Goal: Transaction & Acquisition: Purchase product/service

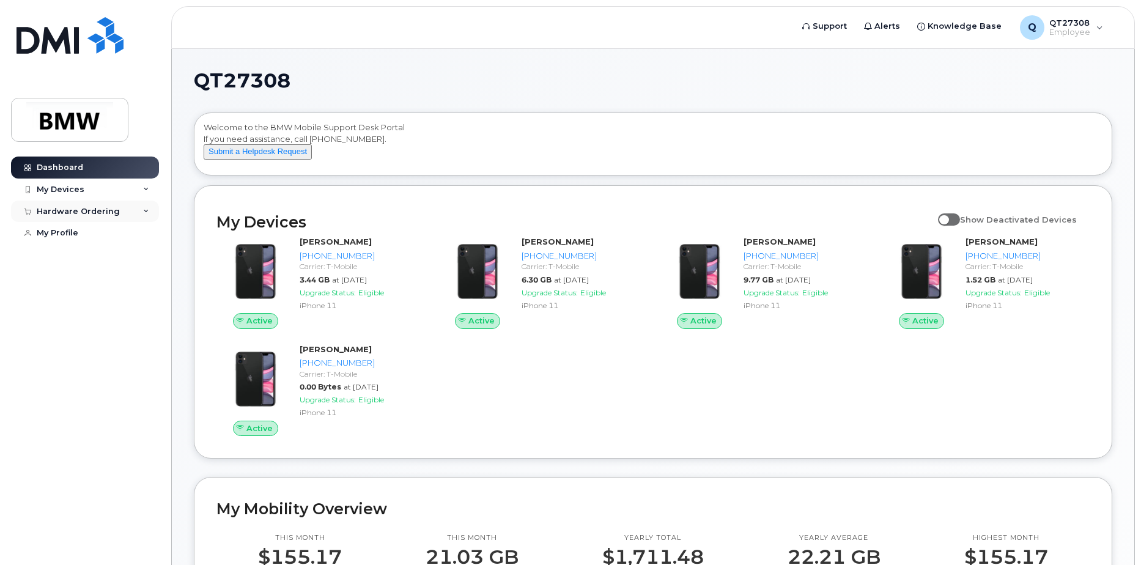
click at [147, 210] on icon at bounding box center [146, 212] width 6 height 6
click at [65, 231] on div "New Order" at bounding box center [65, 233] width 46 height 11
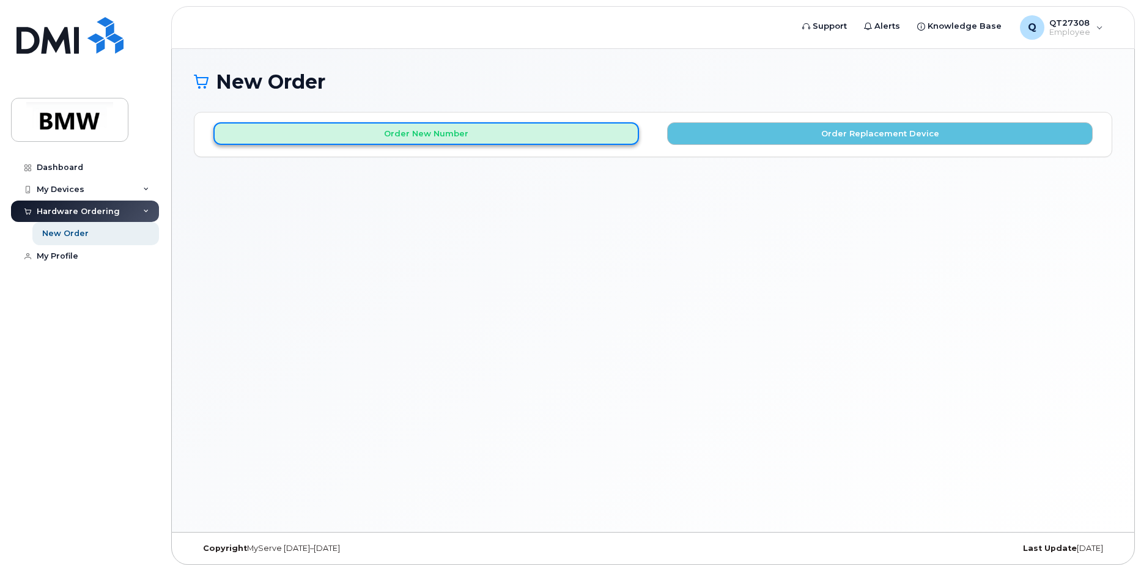
click at [403, 134] on button "Order New Number" at bounding box center [426, 133] width 426 height 23
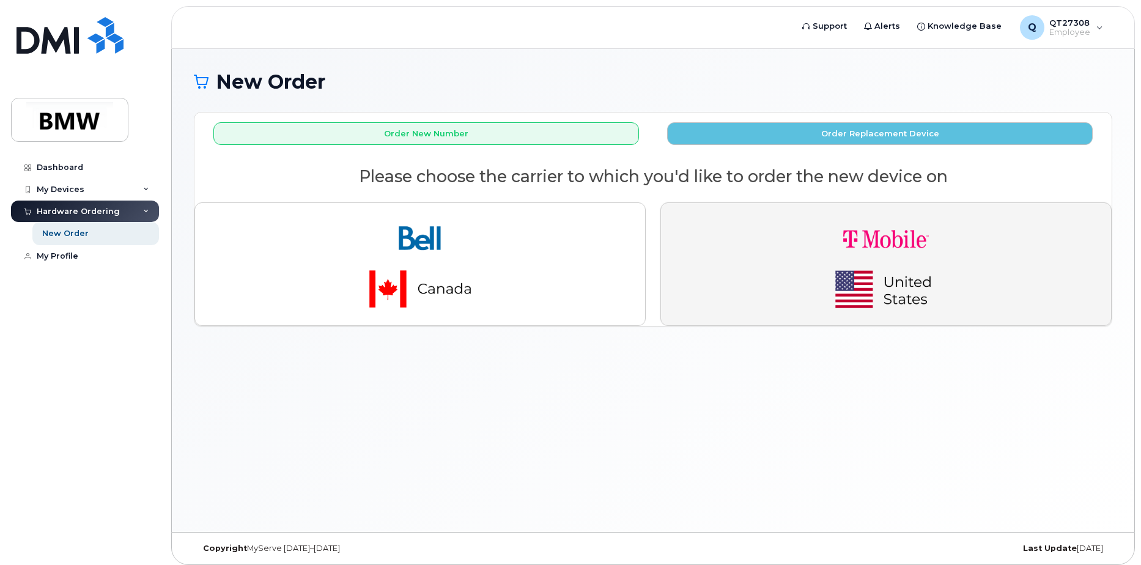
click at [901, 266] on img "button" at bounding box center [886, 264] width 171 height 103
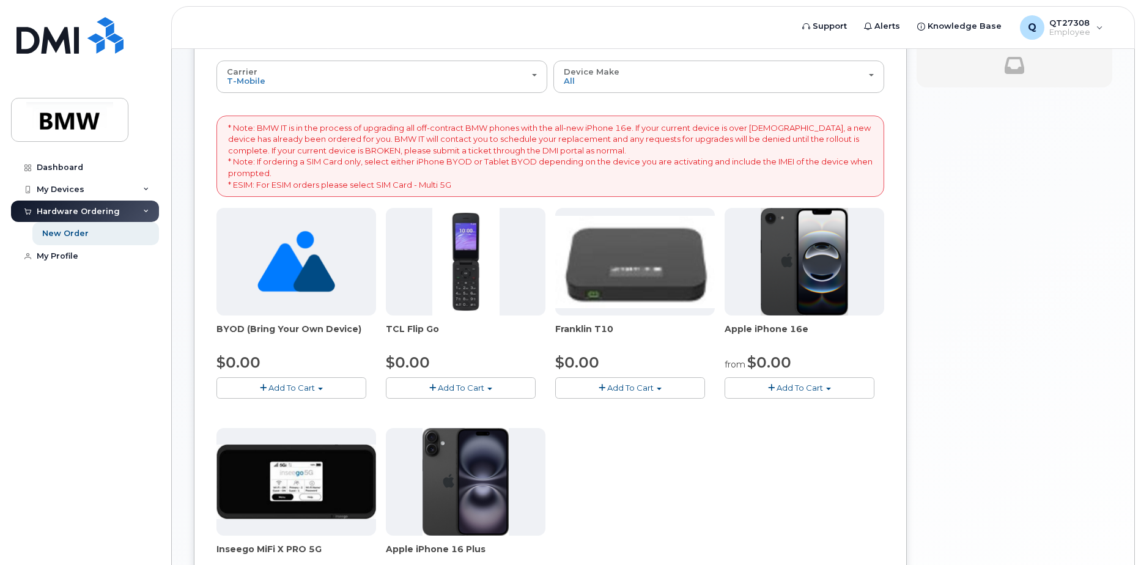
scroll to position [122, 0]
click at [829, 388] on span "button" at bounding box center [828, 389] width 5 height 2
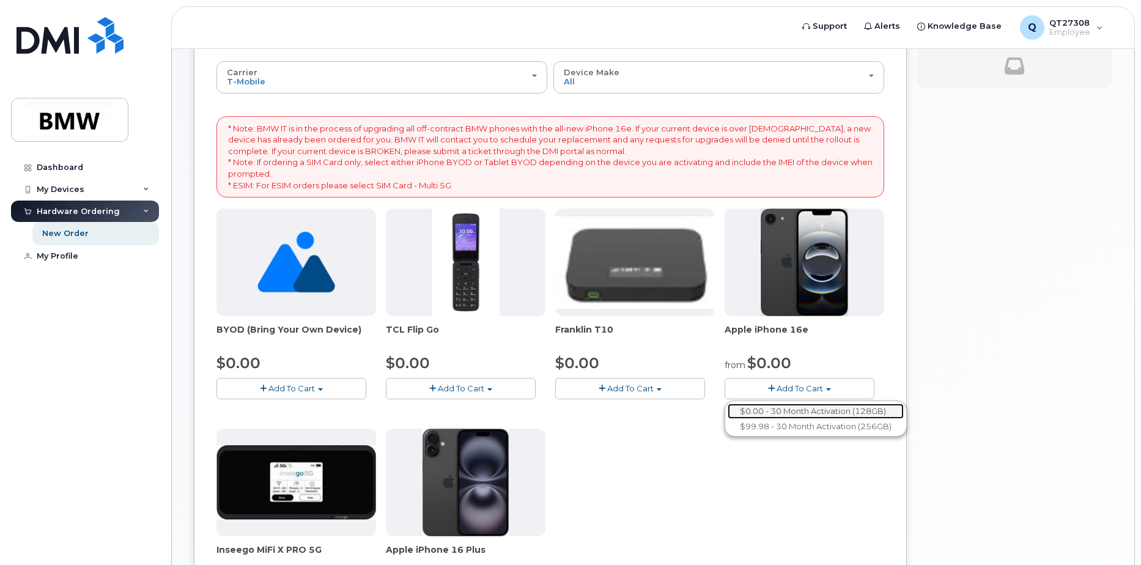
click at [808, 412] on link "$0.00 - 30 Month Activation (128GB)" at bounding box center [816, 411] width 176 height 15
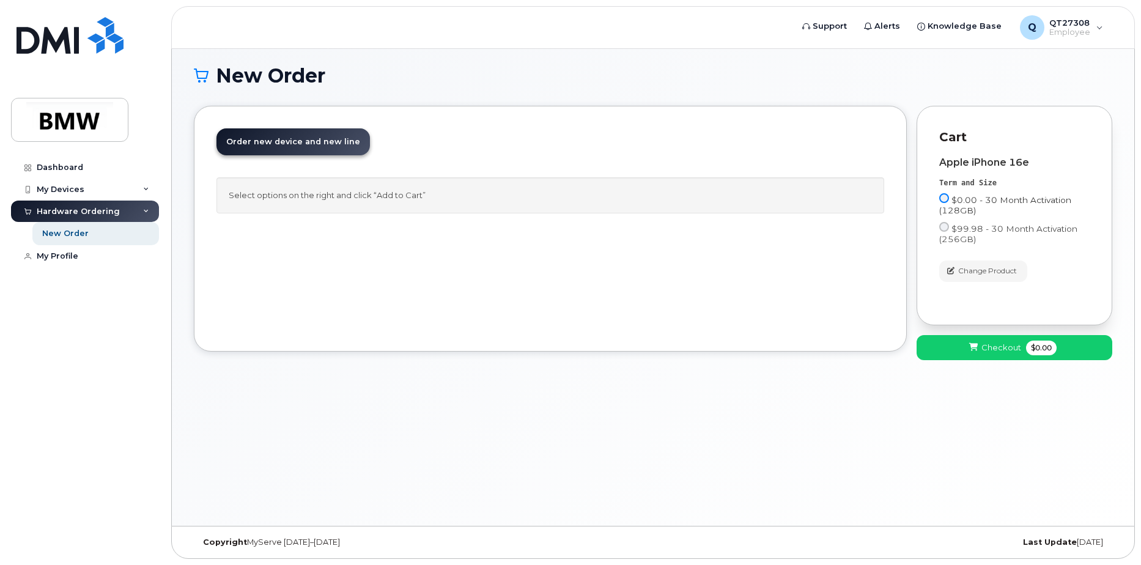
click at [945, 196] on input "$0.00 - 30 Month Activation (128GB)" at bounding box center [944, 198] width 10 height 10
click at [947, 198] on input "$0.00 - 30 Month Activation (128GB)" at bounding box center [944, 198] width 10 height 10
click at [942, 198] on input "$0.00 - 30 Month Activation (128GB)" at bounding box center [944, 198] width 10 height 10
click at [944, 228] on input "$99.98 - 30 Month Activation (256GB)" at bounding box center [944, 227] width 10 height 10
radio input "true"
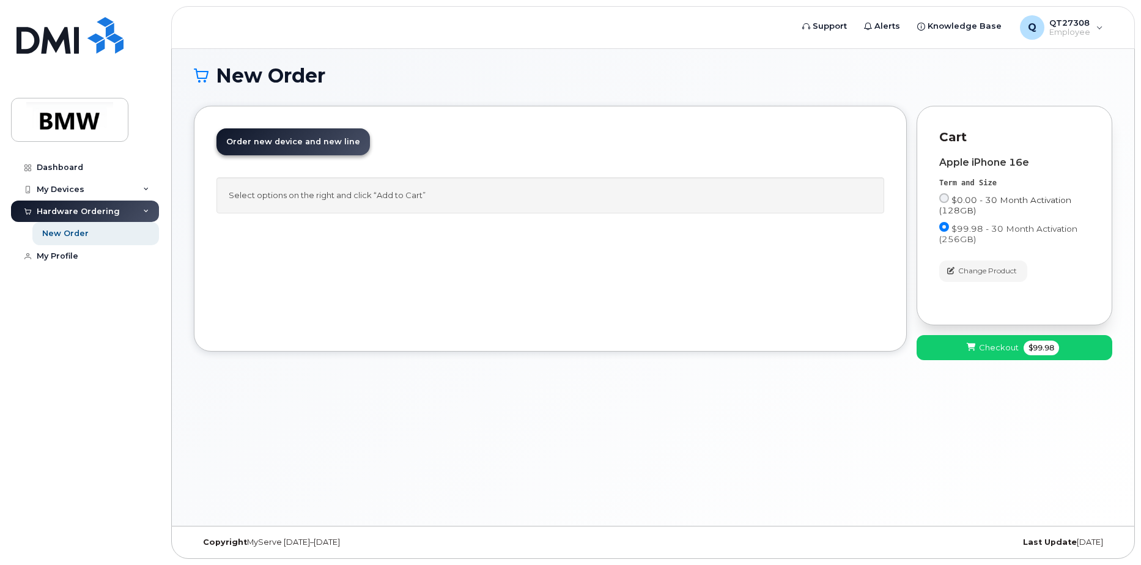
click at [942, 198] on input "$0.00 - 30 Month Activation (128GB)" at bounding box center [944, 198] width 10 height 10
radio input "true"
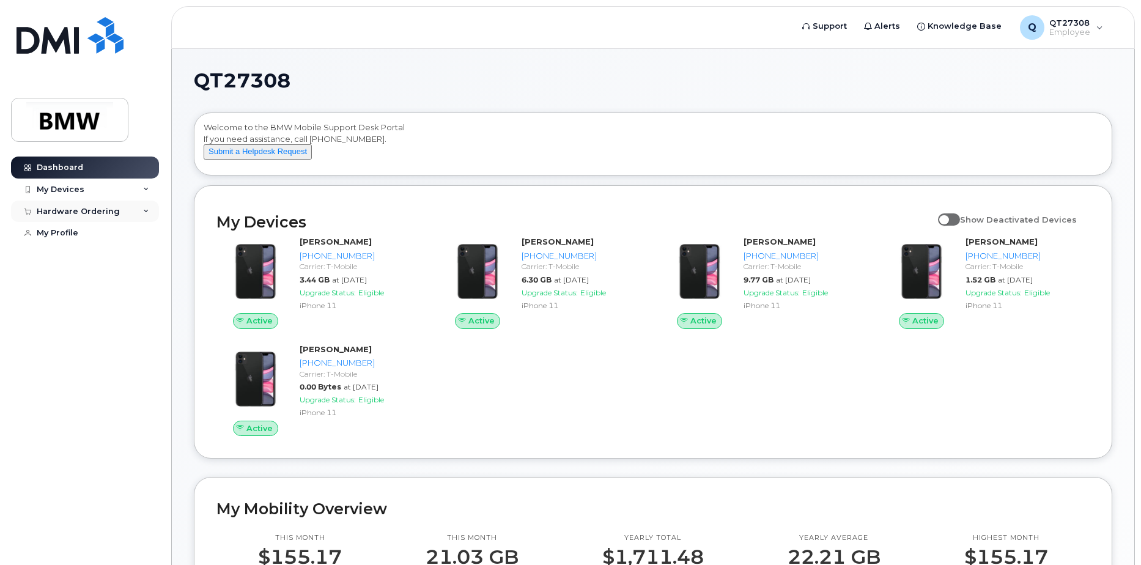
click at [146, 210] on icon at bounding box center [146, 212] width 6 height 6
click at [74, 229] on div "New Order" at bounding box center [65, 233] width 46 height 11
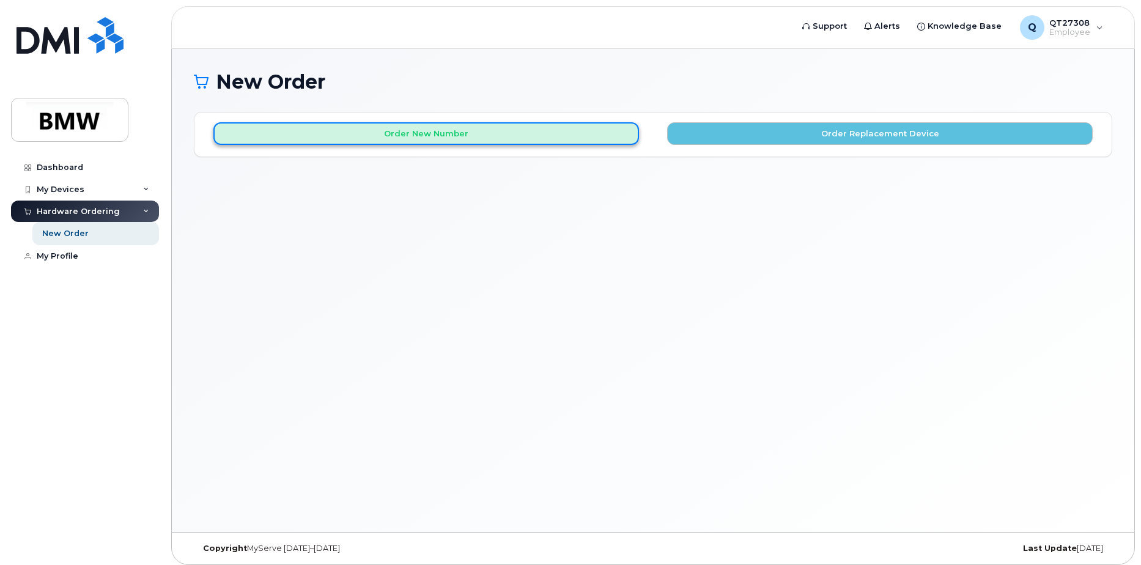
click at [505, 129] on button "Order New Number" at bounding box center [426, 133] width 426 height 23
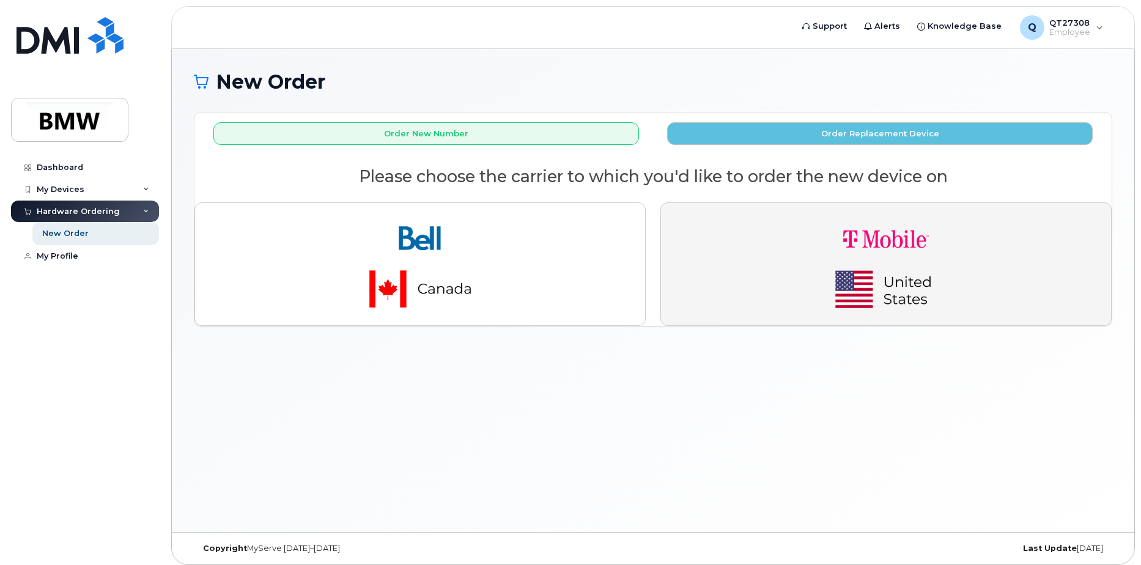
click at [901, 240] on img "button" at bounding box center [886, 264] width 171 height 103
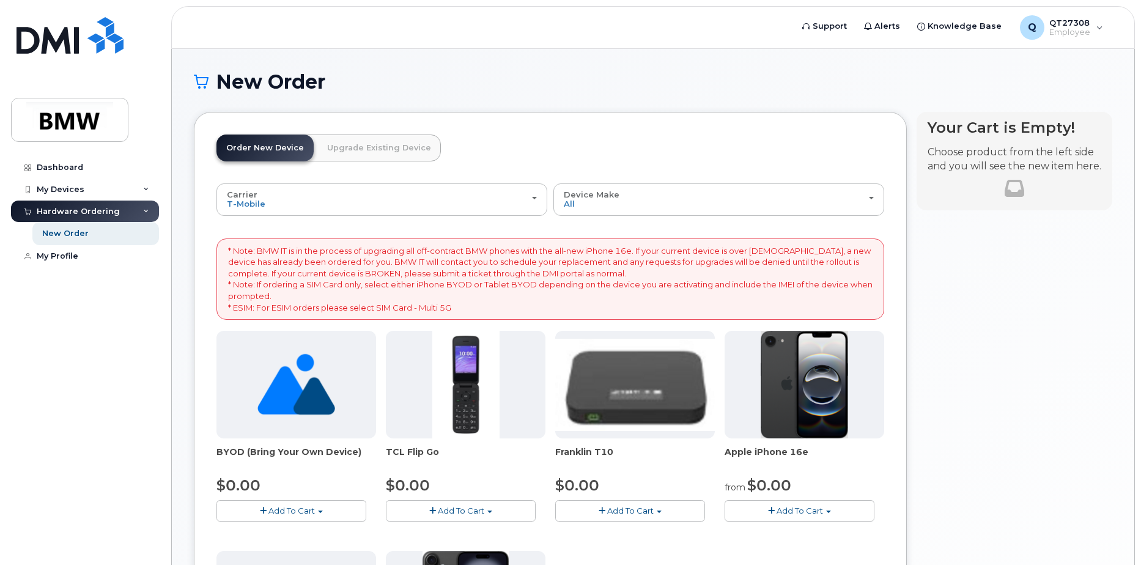
click at [829, 512] on span "button" at bounding box center [828, 512] width 5 height 2
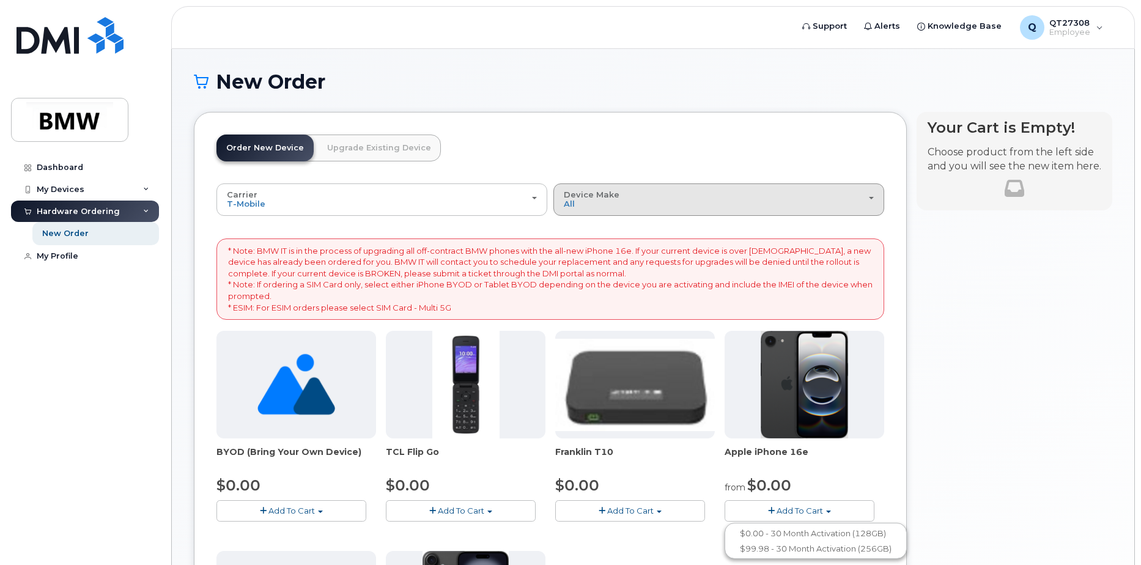
click at [875, 200] on button "Device Make All Cell Phone iPhone Modem" at bounding box center [718, 199] width 331 height 32
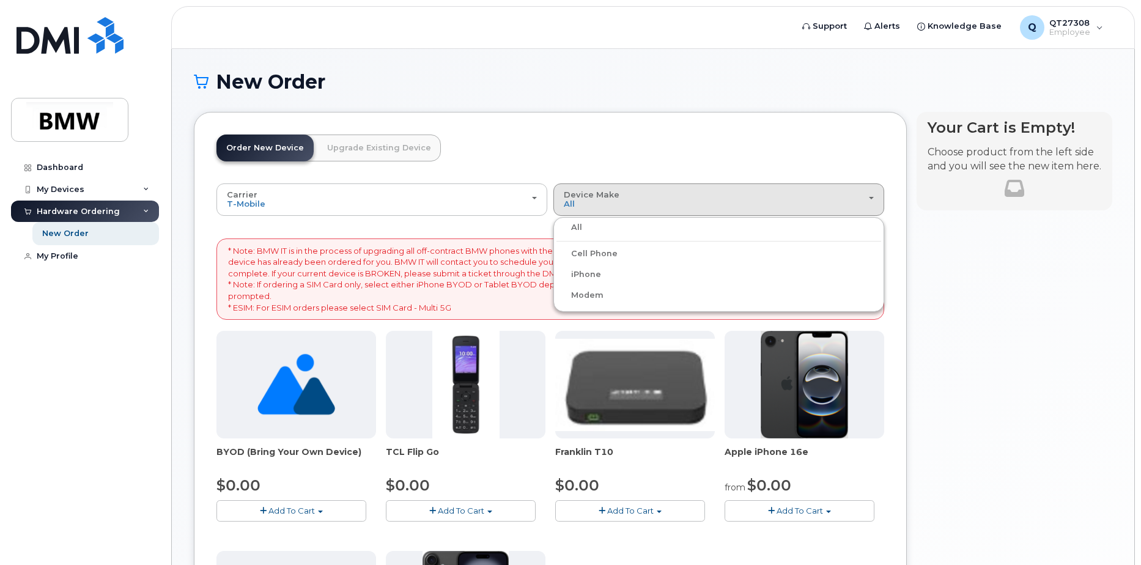
click at [577, 272] on label "iPhone" at bounding box center [579, 274] width 45 height 15
click at [0, 0] on input "iPhone" at bounding box center [0, 0] width 0 height 0
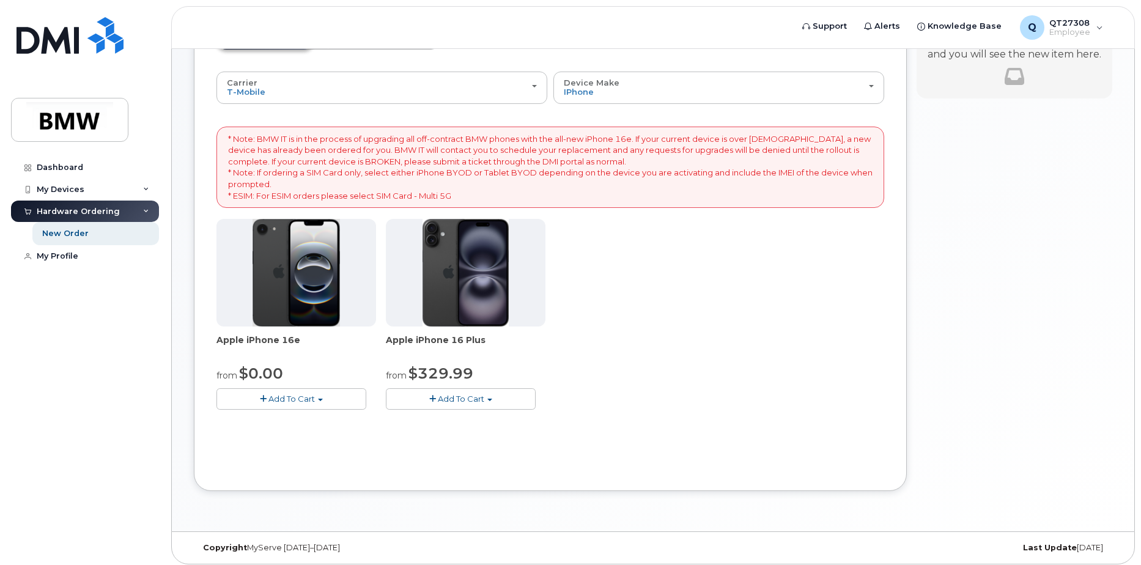
scroll to position [117, 0]
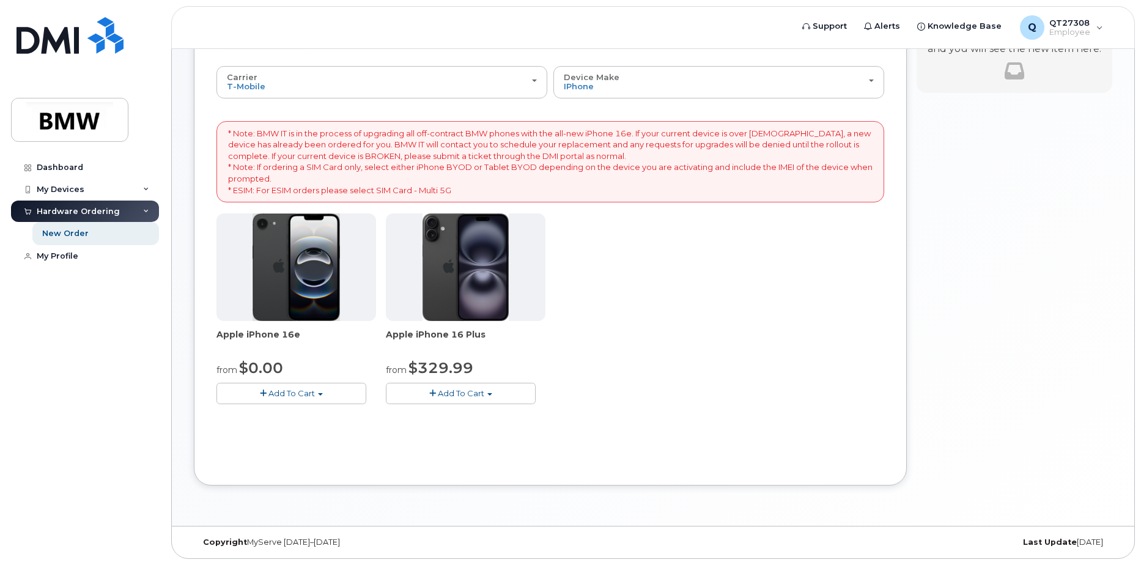
click at [322, 394] on span "button" at bounding box center [320, 394] width 5 height 2
click at [287, 414] on link "$0.00 - 30 Month Activation (128GB)" at bounding box center [308, 416] width 176 height 15
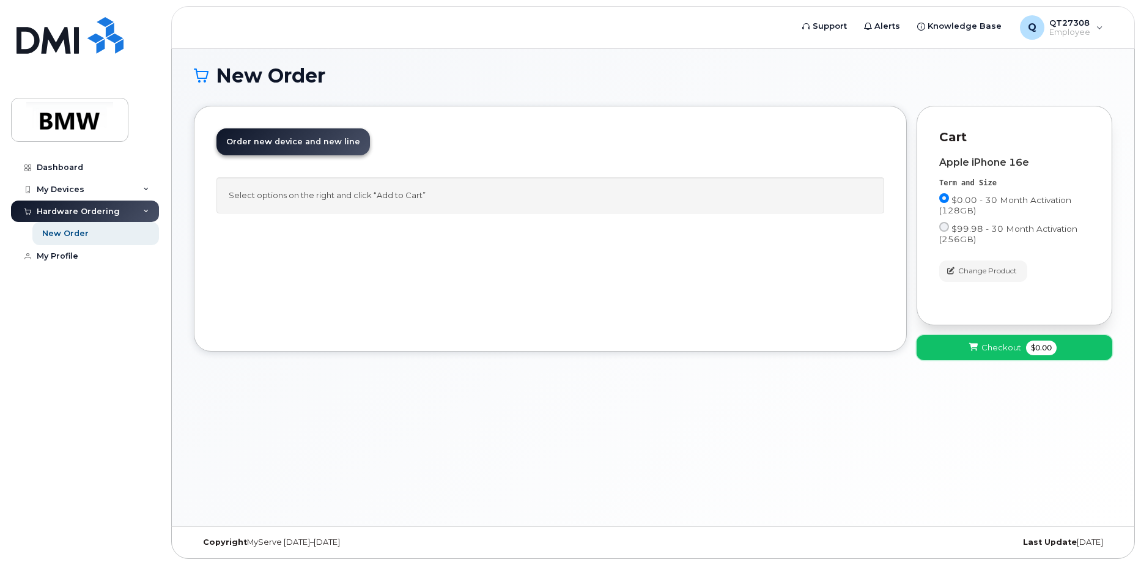
click at [1002, 346] on span "Checkout" at bounding box center [1002, 348] width 40 height 12
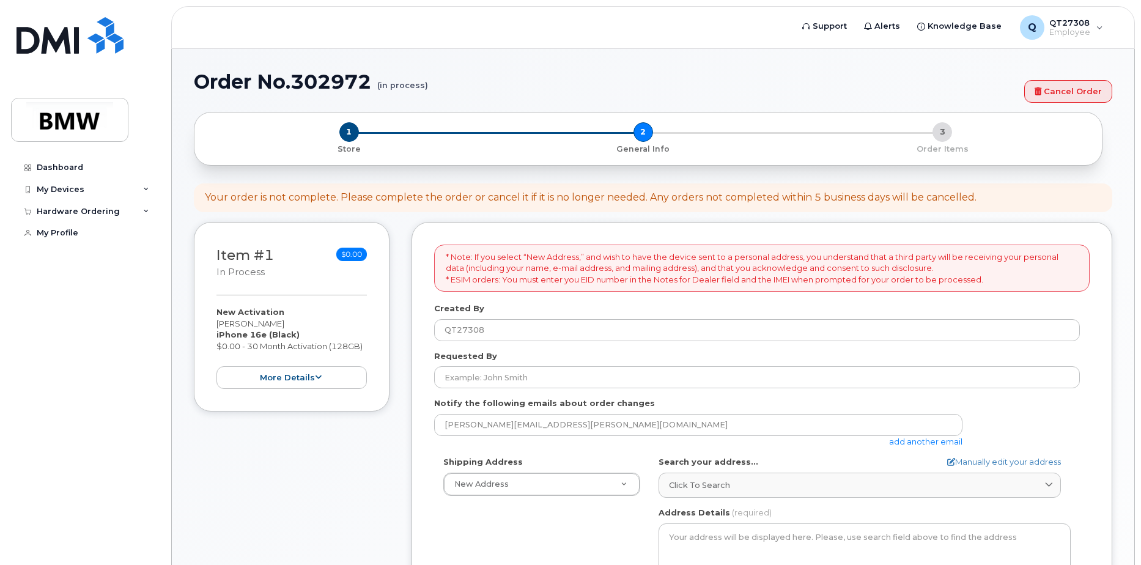
select select
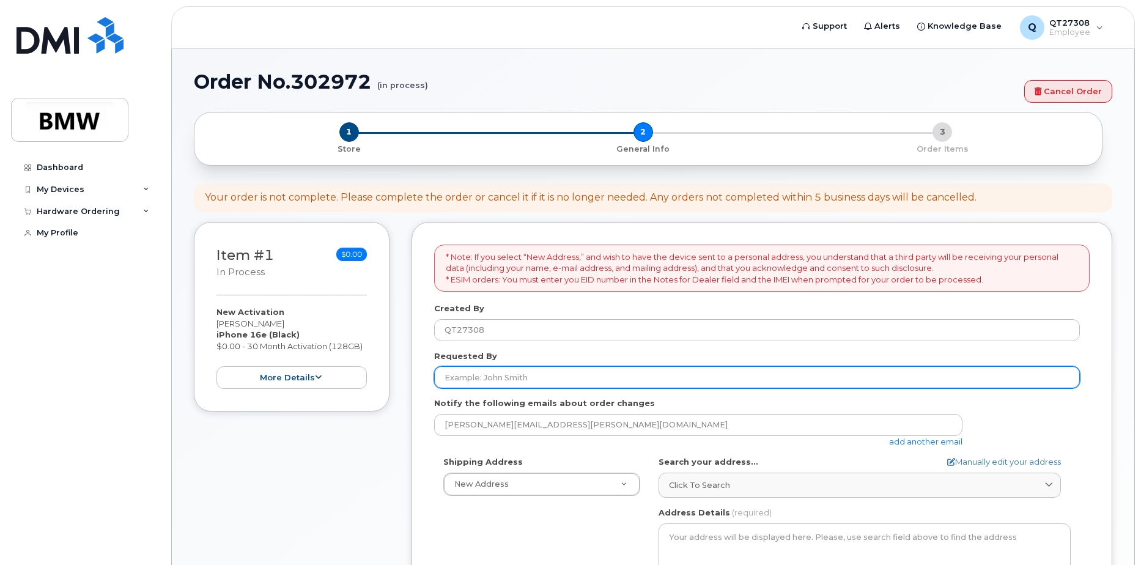
click at [545, 379] on input "Requested By" at bounding box center [757, 377] width 646 height 22
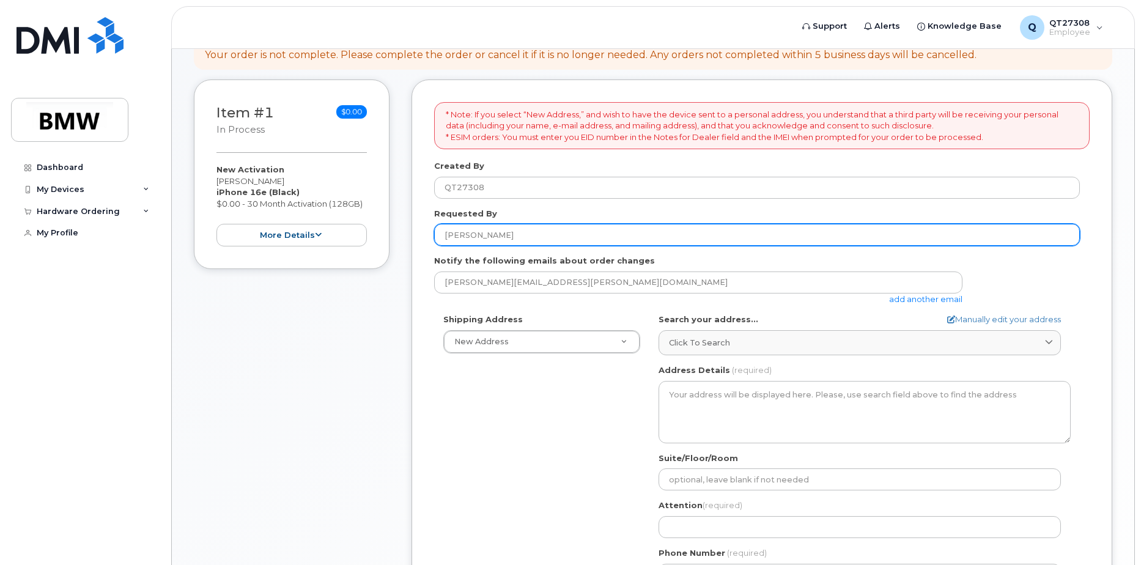
scroll to position [183, 0]
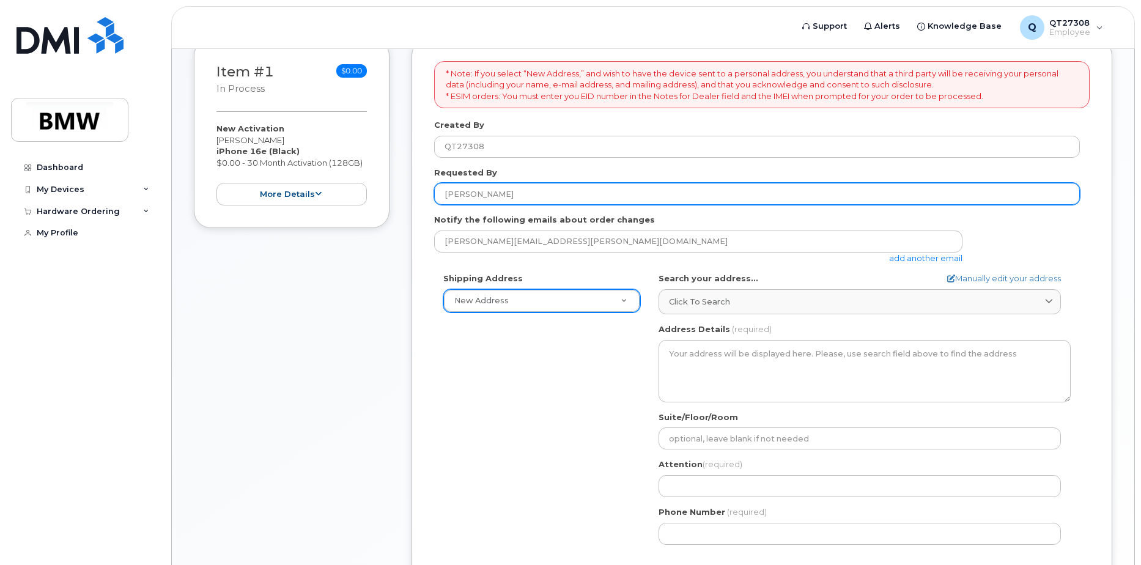
type input "[PERSON_NAME]"
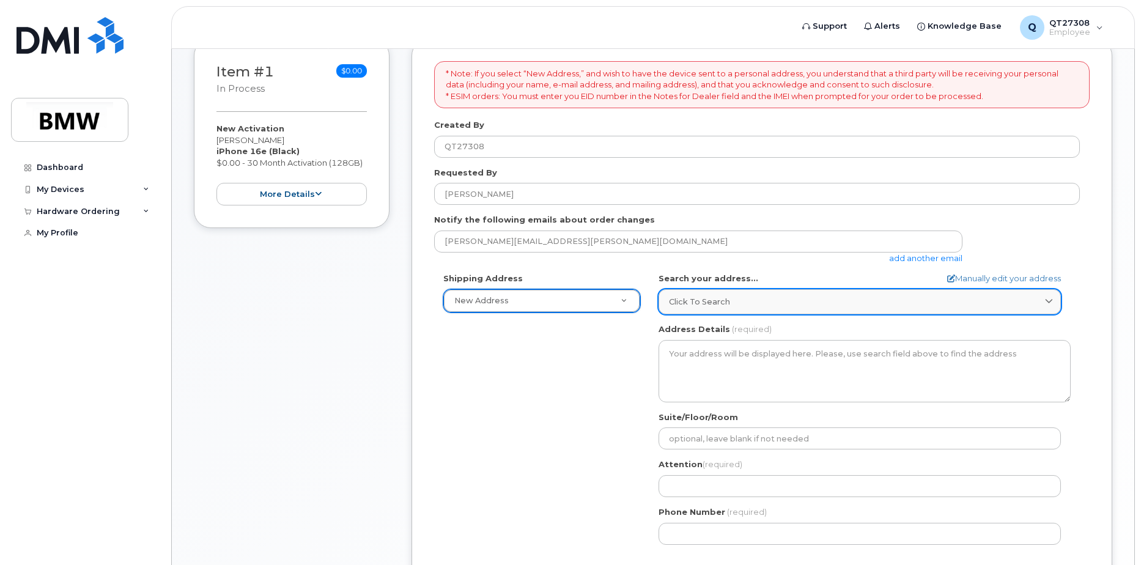
click at [1050, 300] on icon at bounding box center [1049, 302] width 8 height 8
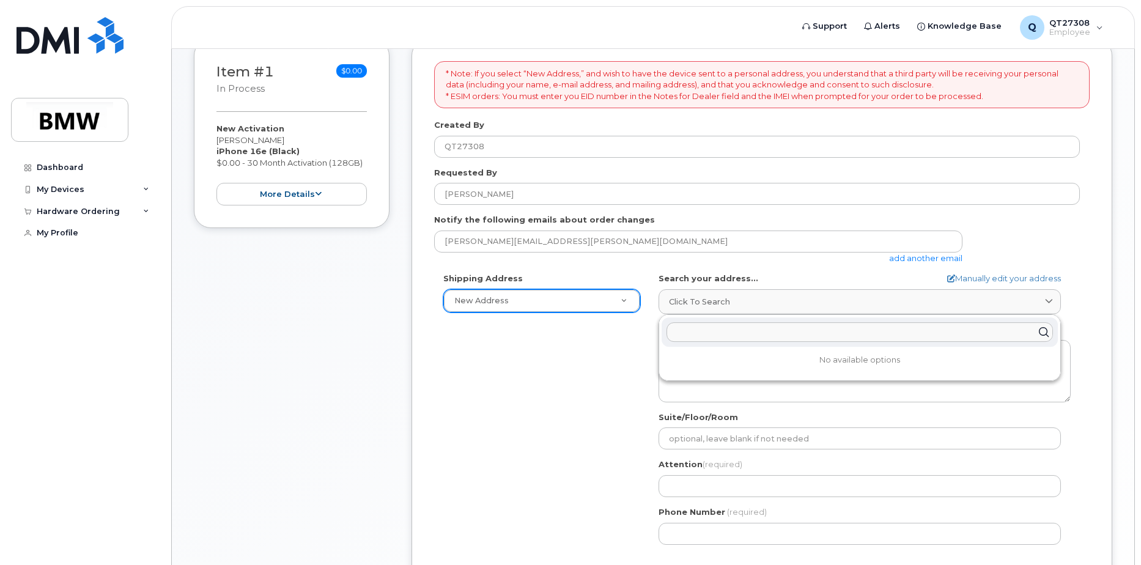
click at [692, 337] on input "text" at bounding box center [860, 332] width 387 height 20
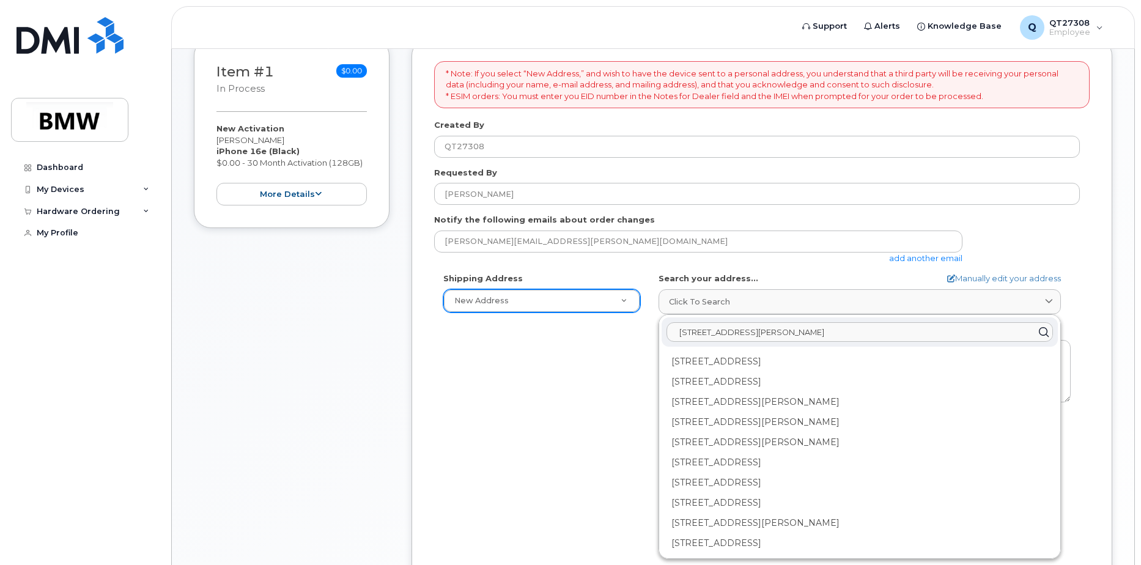
type input "[STREET_ADDRESS]"
